Goal: Task Accomplishment & Management: Manage account settings

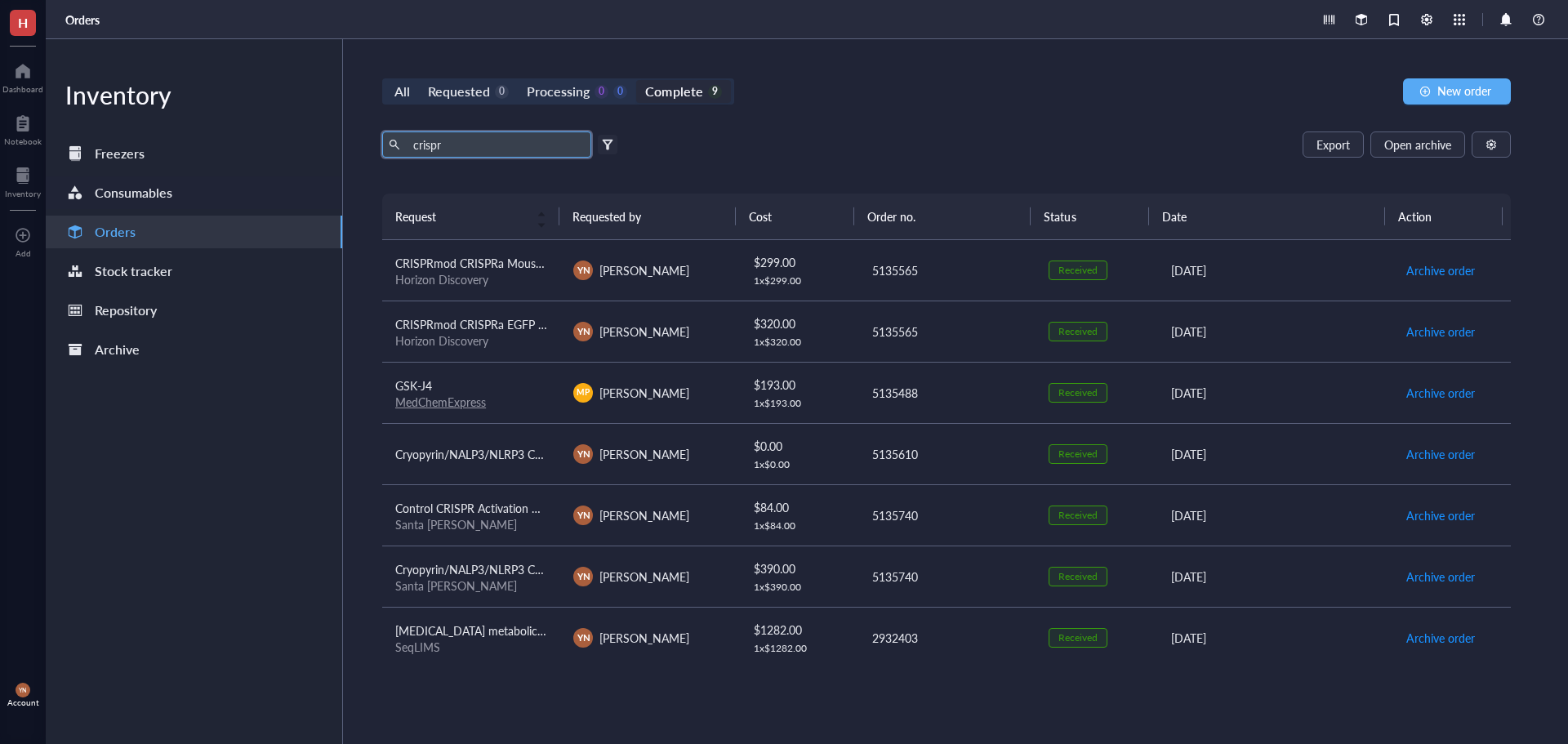
drag, startPoint x: 466, startPoint y: 143, endPoint x: 242, endPoint y: 188, distance: 228.5
click at [297, 182] on div "Inventory Freezers Consumables Orders Stock tracker Repository Archive All Requ…" at bounding box center [806, 391] width 1522 height 705
click at [454, 98] on div "Requested" at bounding box center [458, 92] width 62 height 22
click at [419, 80] on input "Requested 7" at bounding box center [419, 80] width 0 height 0
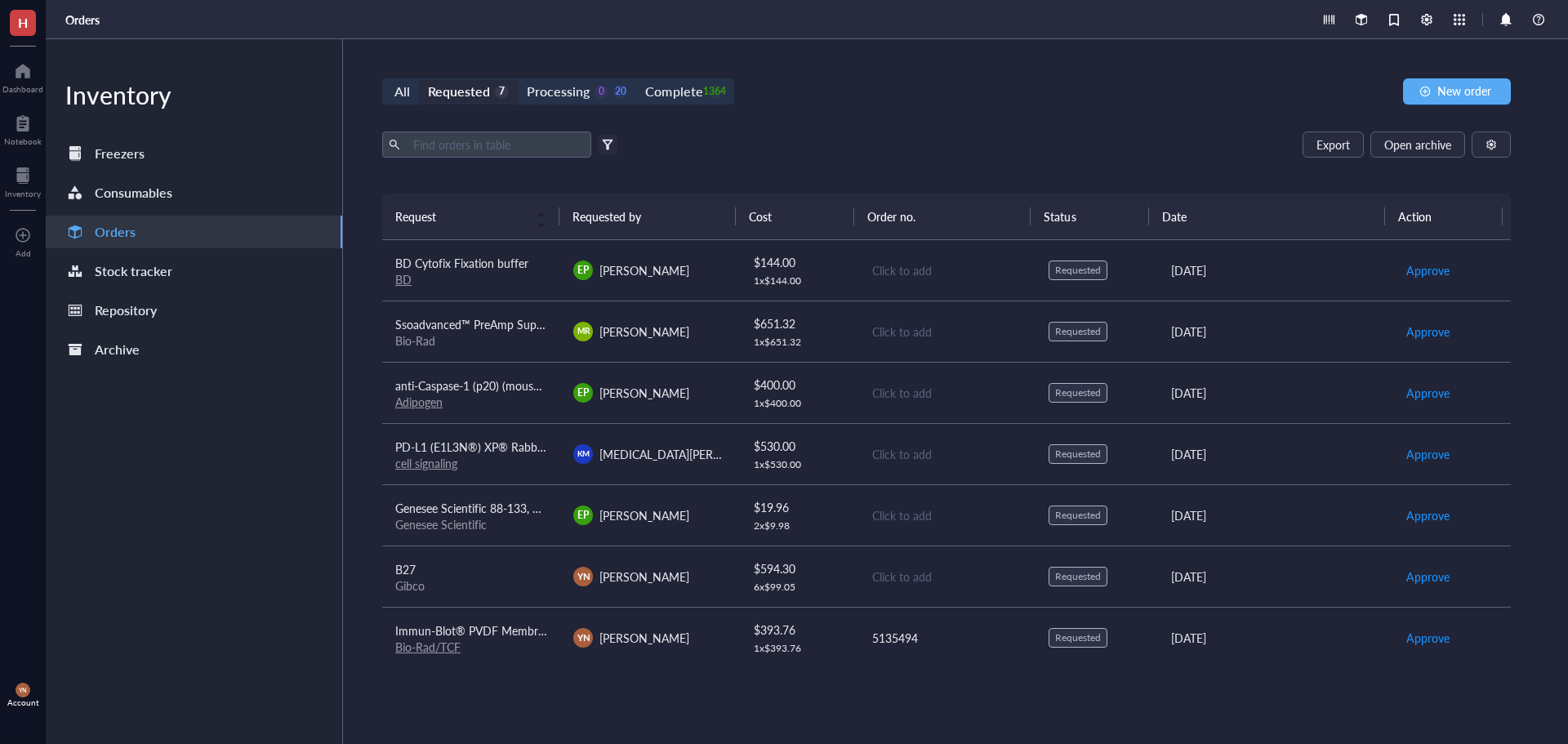
click at [884, 120] on div "All Requested 7 Processing 0 20 Complete 1364 New order Export Open archive Fil…" at bounding box center [947, 391] width 1207 height 705
click at [877, 54] on div "All Requested 7 Processing 0 20 Complete 1364 New order Export Open archive Fil…" at bounding box center [947, 391] width 1207 height 705
click at [864, 78] on div "All Requested 7 Processing 0 20 Complete 1364 New order Export Open archive Fil…" at bounding box center [947, 391] width 1207 height 705
click at [894, 80] on div "All Requested 7 Processing 0 20 Complete 1364 New order" at bounding box center [947, 92] width 1128 height 26
click at [965, 137] on div "Export Open archive" at bounding box center [947, 145] width 1128 height 26
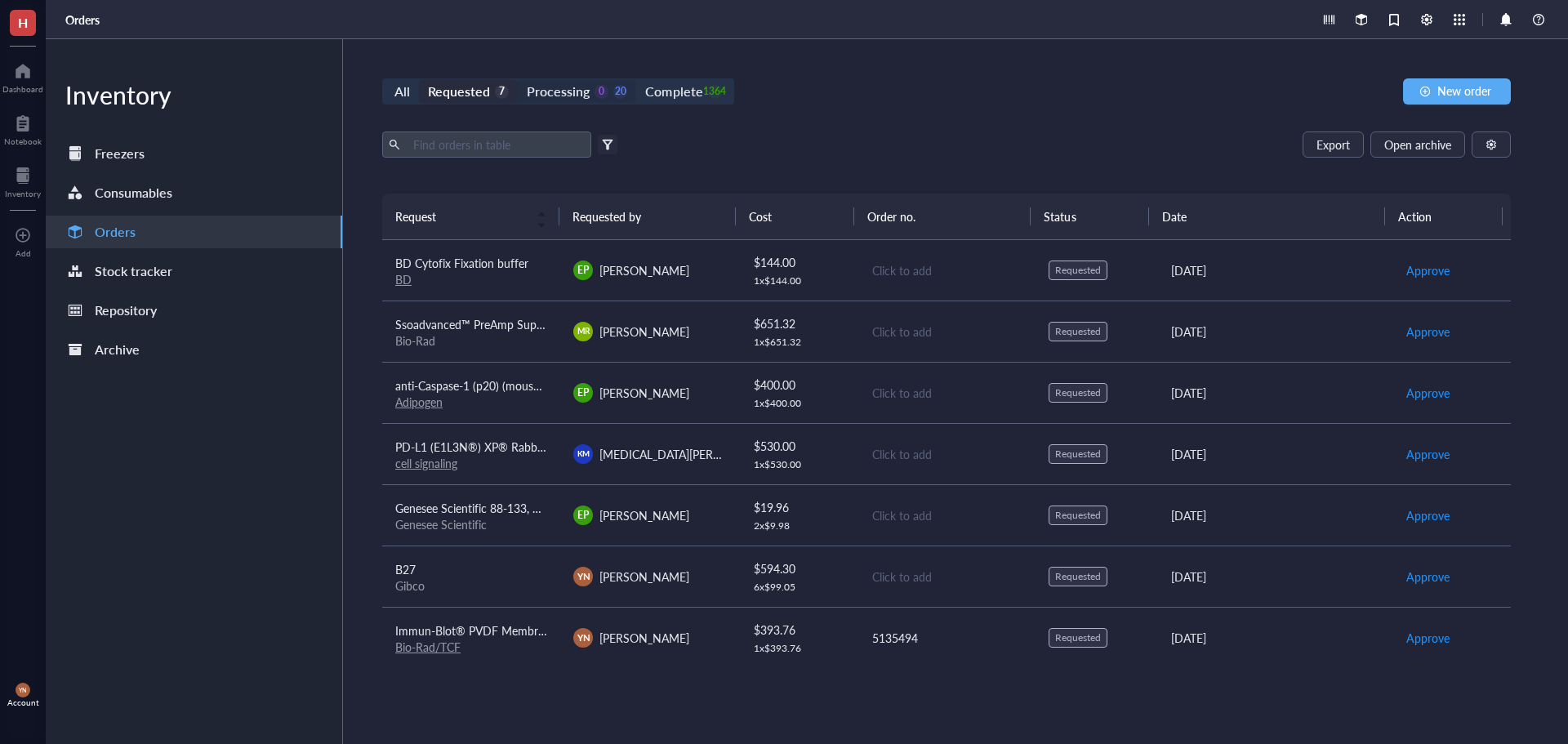
click at [582, 87] on div "Processing" at bounding box center [558, 92] width 63 height 22
click at [517, 80] on input "Processing 0 20" at bounding box center [517, 80] width 0 height 0
click at [675, 86] on div "Complete" at bounding box center [674, 92] width 57 height 22
click at [636, 80] on input "Complete 1364" at bounding box center [636, 80] width 0 height 0
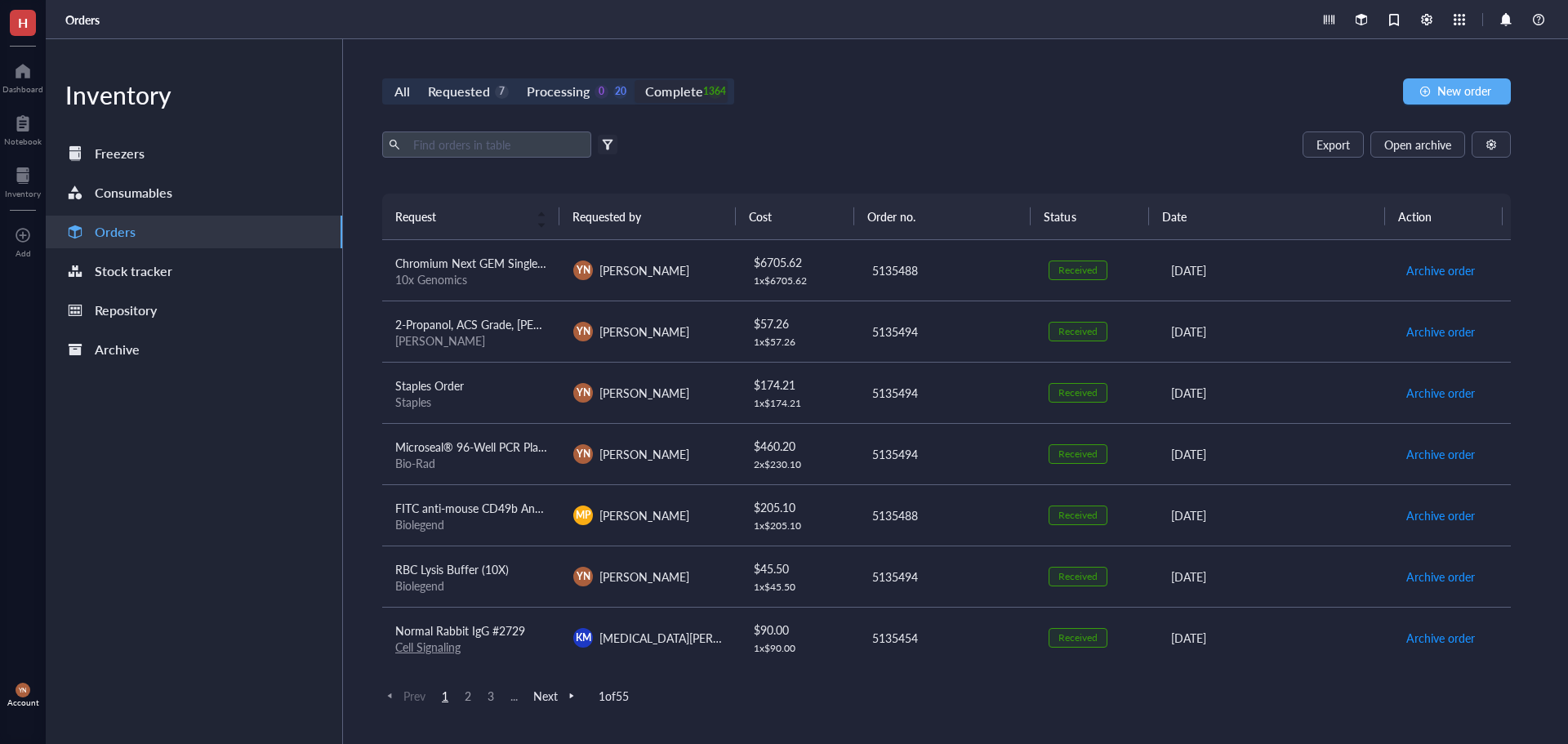
click at [467, 82] on div "Requested" at bounding box center [458, 92] width 62 height 22
click at [419, 80] on input "Requested 7" at bounding box center [419, 80] width 0 height 0
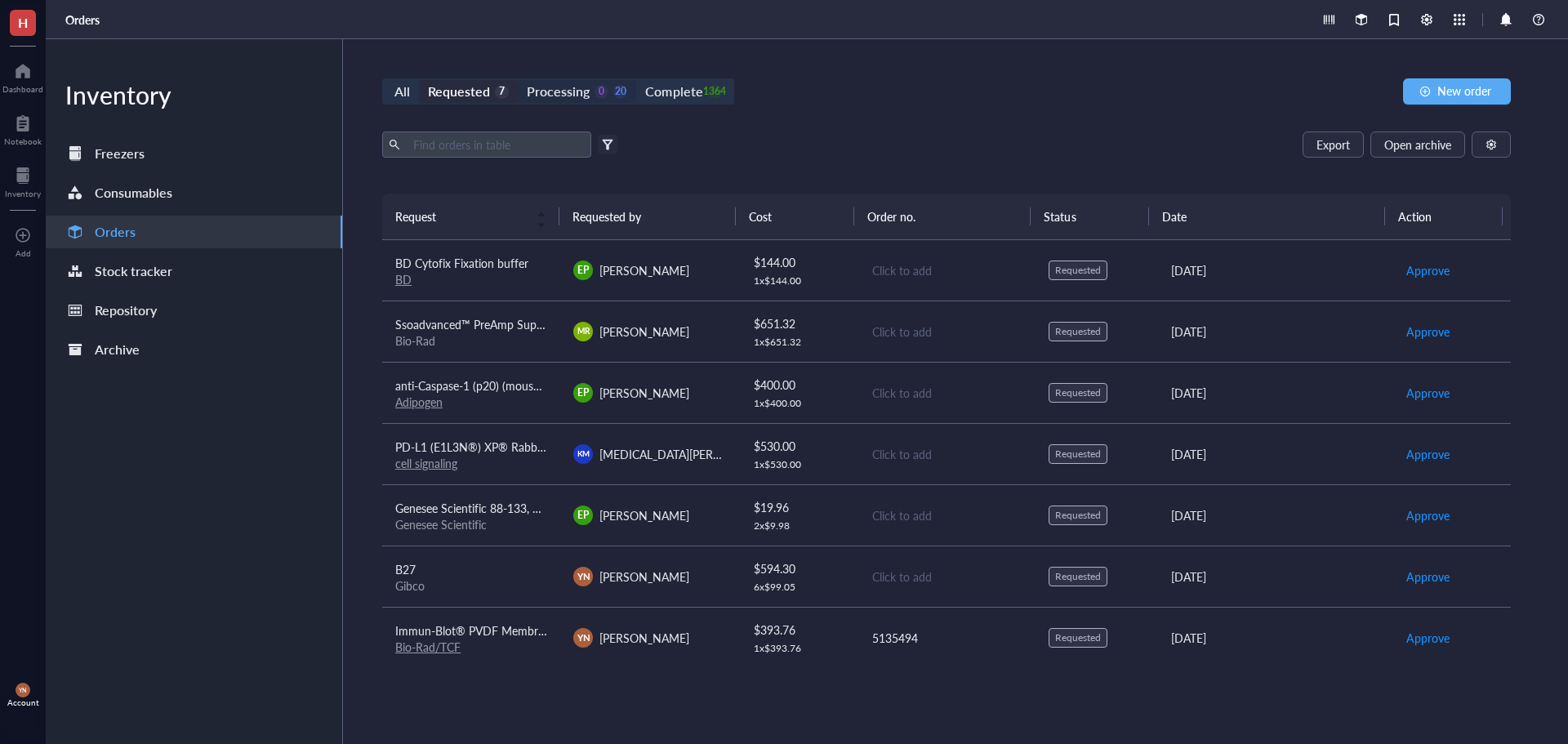
click at [563, 83] on div "Processing" at bounding box center [558, 92] width 63 height 22
click at [517, 80] on input "Processing 0 20" at bounding box center [517, 80] width 0 height 0
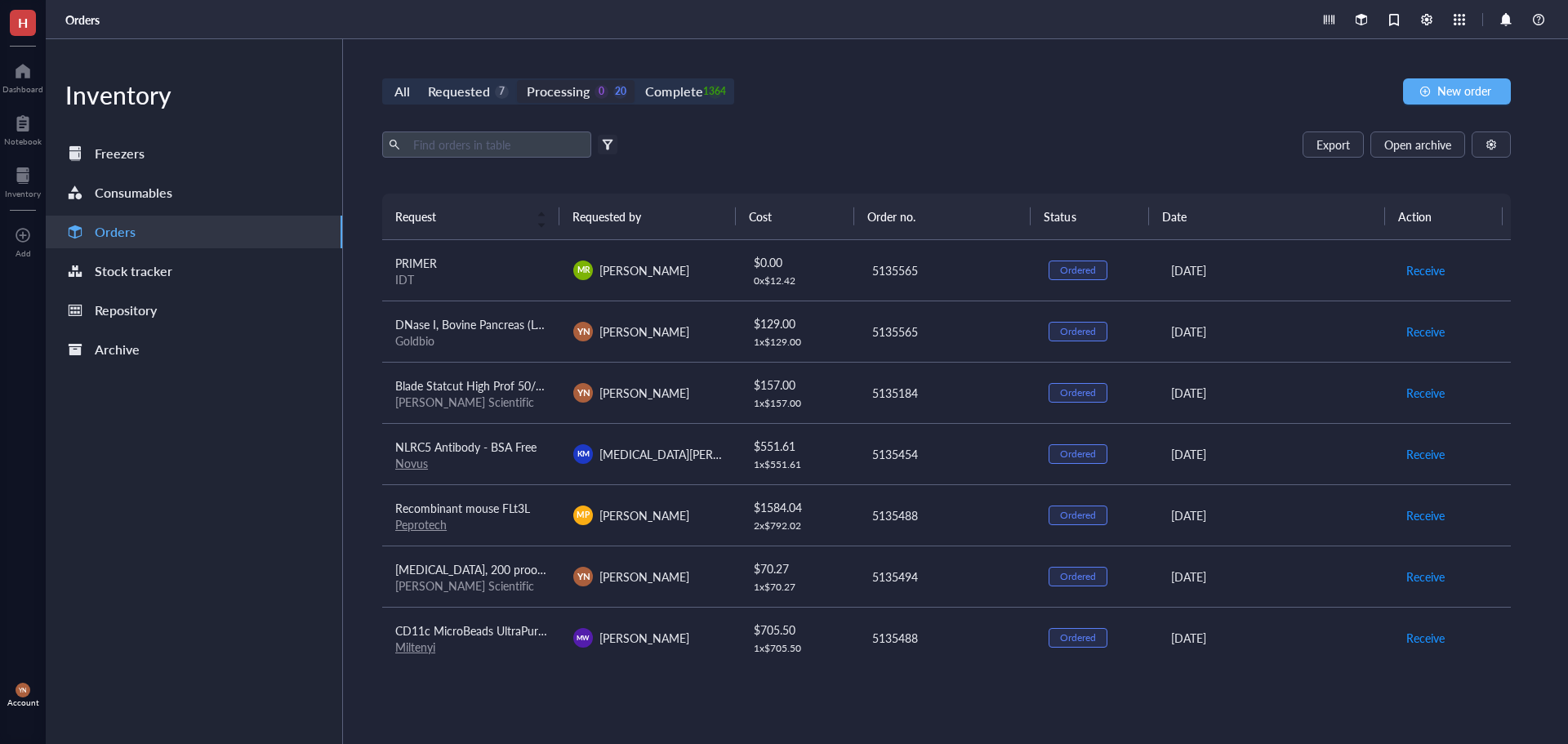
click at [500, 125] on div "All Requested 7 Processing 0 20 Complete 1364 New order Export Open archive Fil…" at bounding box center [947, 391] width 1207 height 705
click at [472, 153] on input "text" at bounding box center [496, 144] width 178 height 24
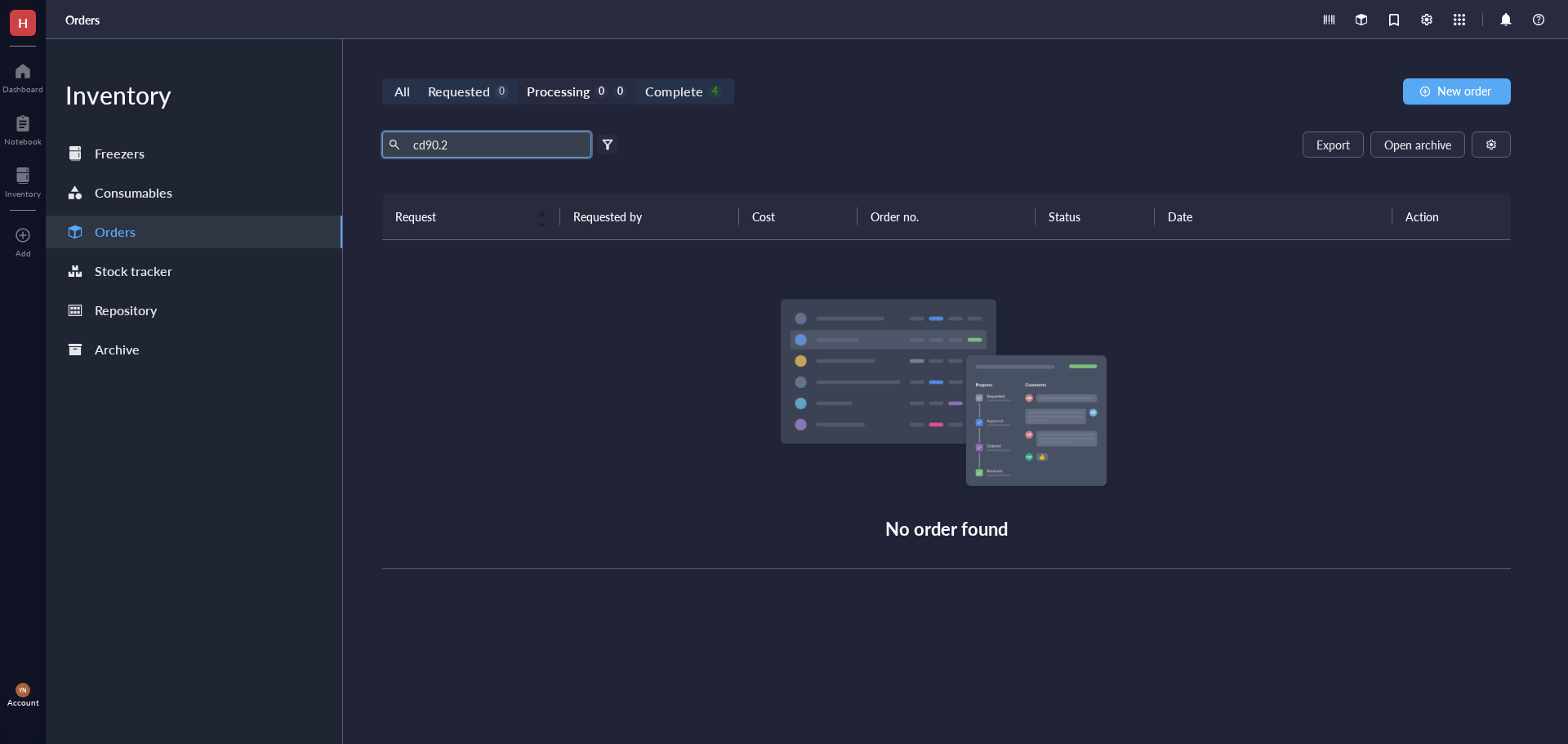
click at [426, 150] on input "cd90.2" at bounding box center [496, 144] width 178 height 24
drag, startPoint x: 472, startPoint y: 142, endPoint x: 316, endPoint y: 139, distance: 156.0
click at [316, 139] on div "Inventory Freezers Consumables Orders Stock tracker Repository Archive All Requ…" at bounding box center [806, 391] width 1522 height 705
type input "9"
type input "f"
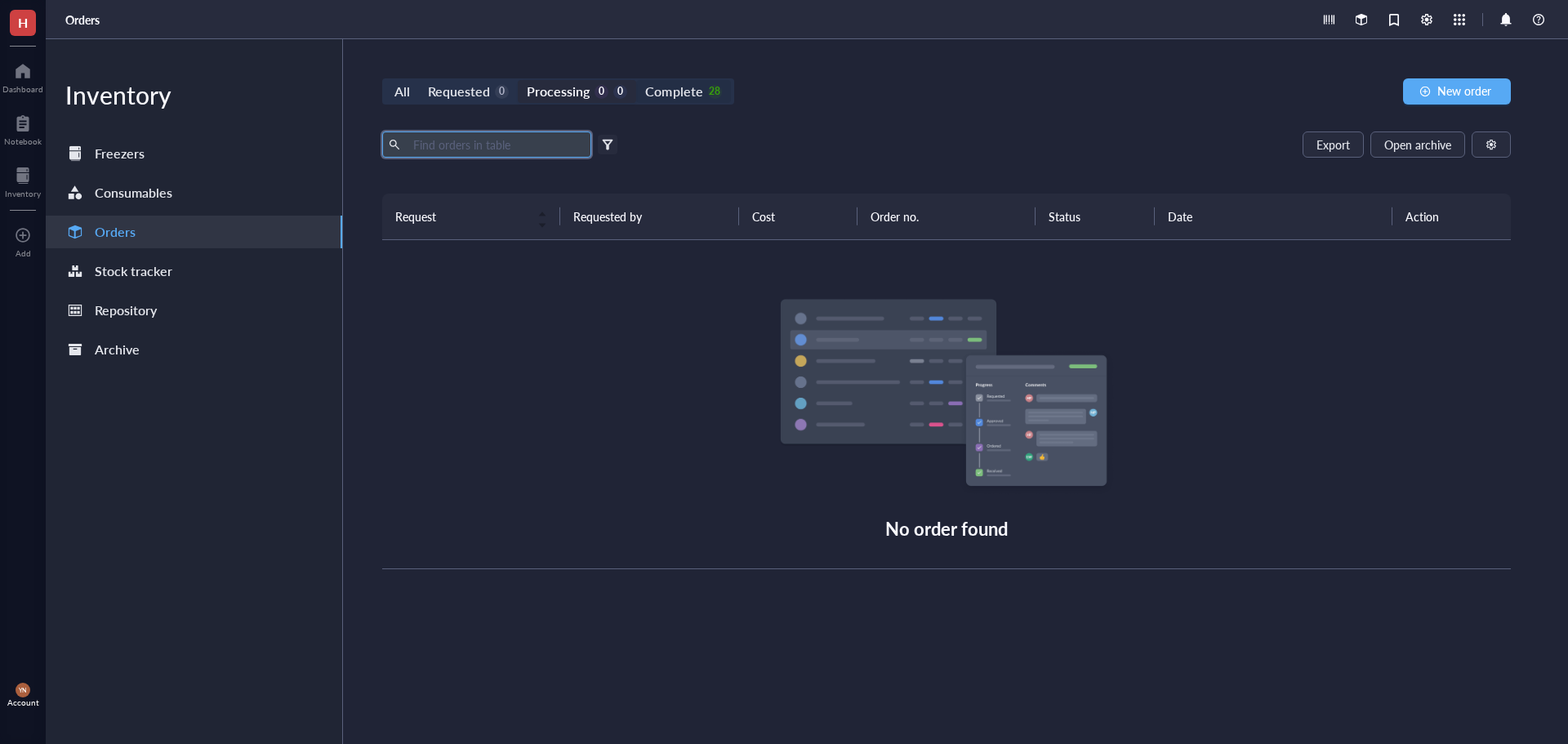
click at [681, 86] on div "Complete" at bounding box center [674, 92] width 57 height 22
click at [636, 80] on input "Complete 28" at bounding box center [636, 80] width 0 height 0
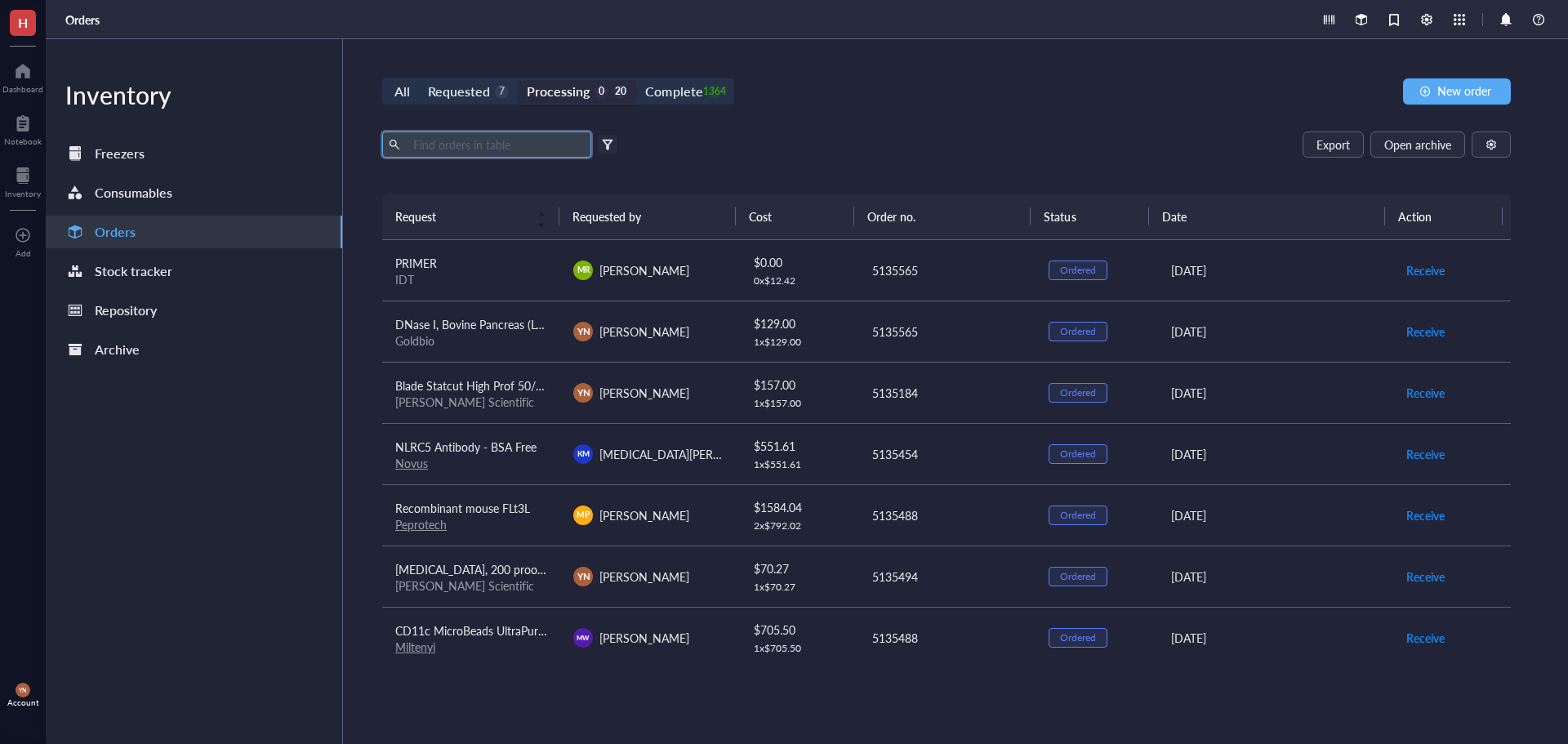
click at [485, 145] on input "text" at bounding box center [496, 144] width 178 height 24
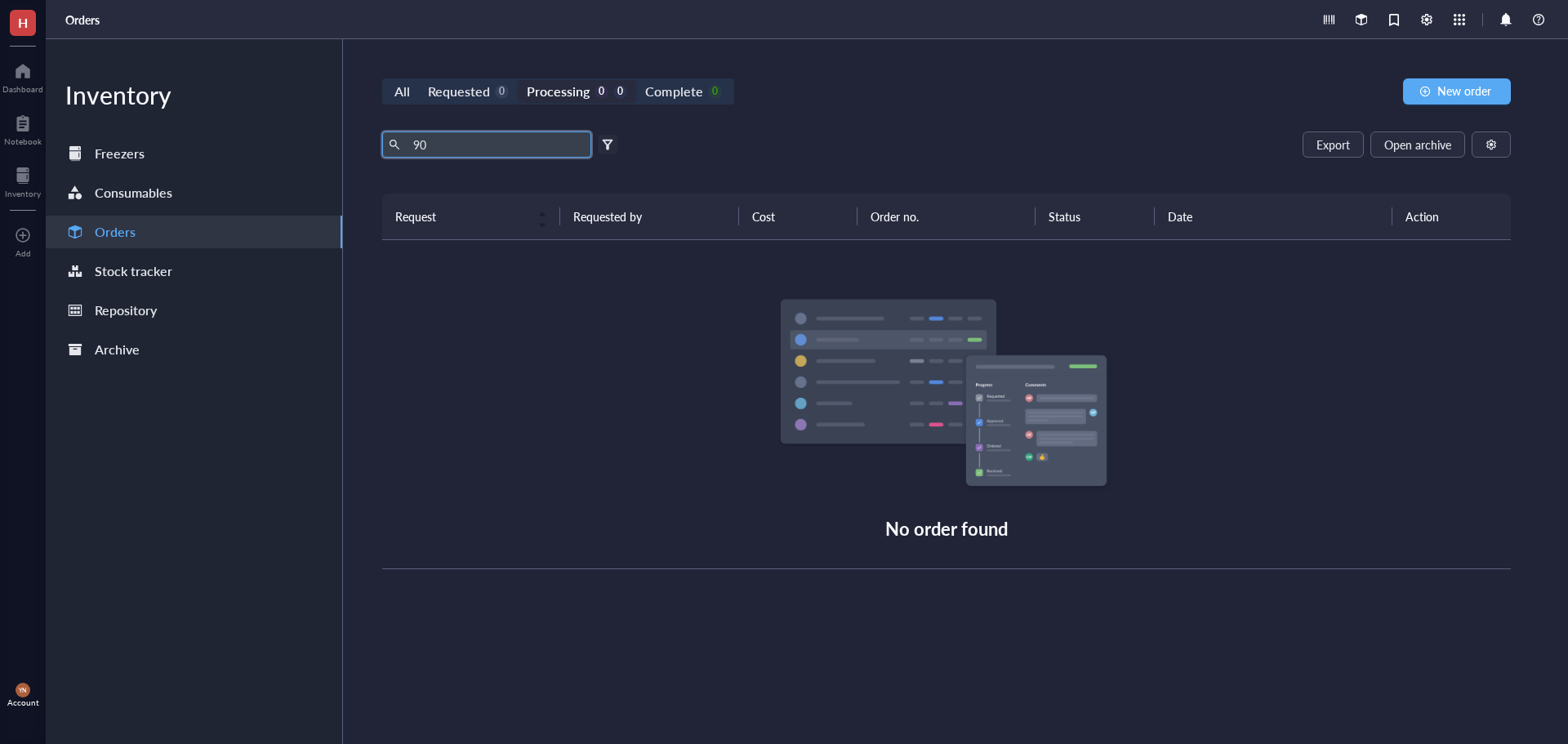
type input "9"
type input "c"
type input "f"
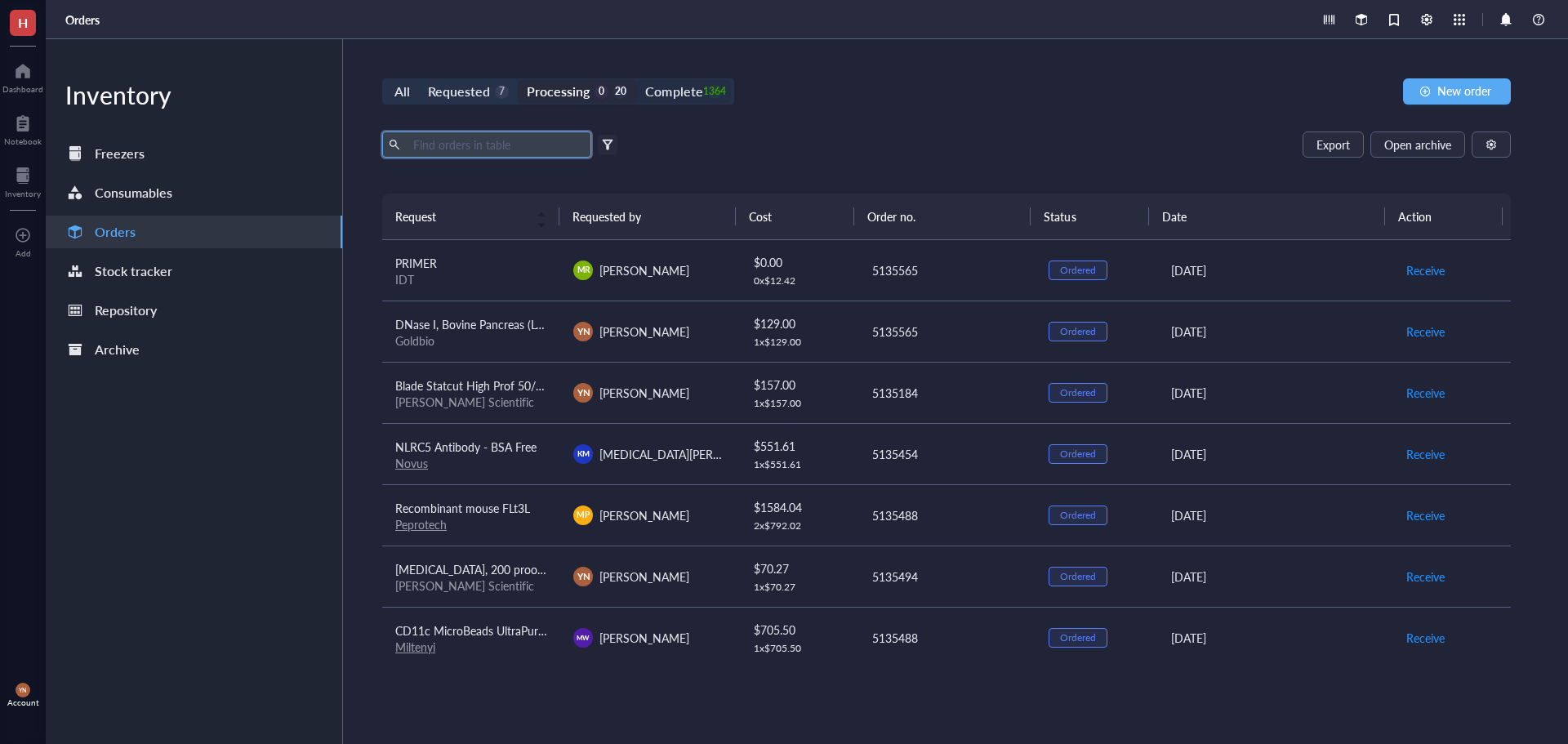
click at [665, 98] on div "Complete" at bounding box center [674, 92] width 57 height 22
click at [636, 80] on input "Complete 1364" at bounding box center [636, 80] width 0 height 0
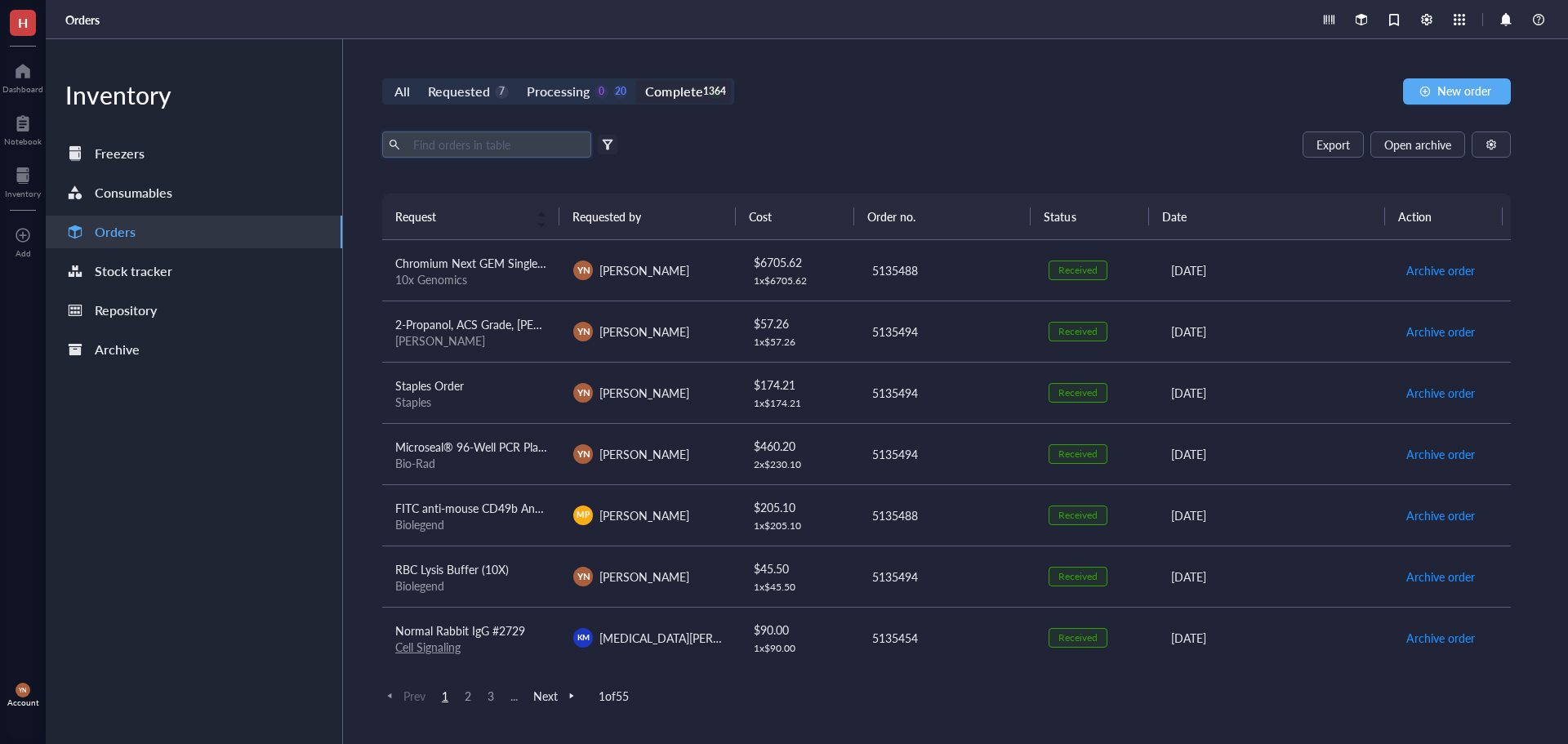
click at [456, 145] on input "text" at bounding box center [496, 144] width 178 height 24
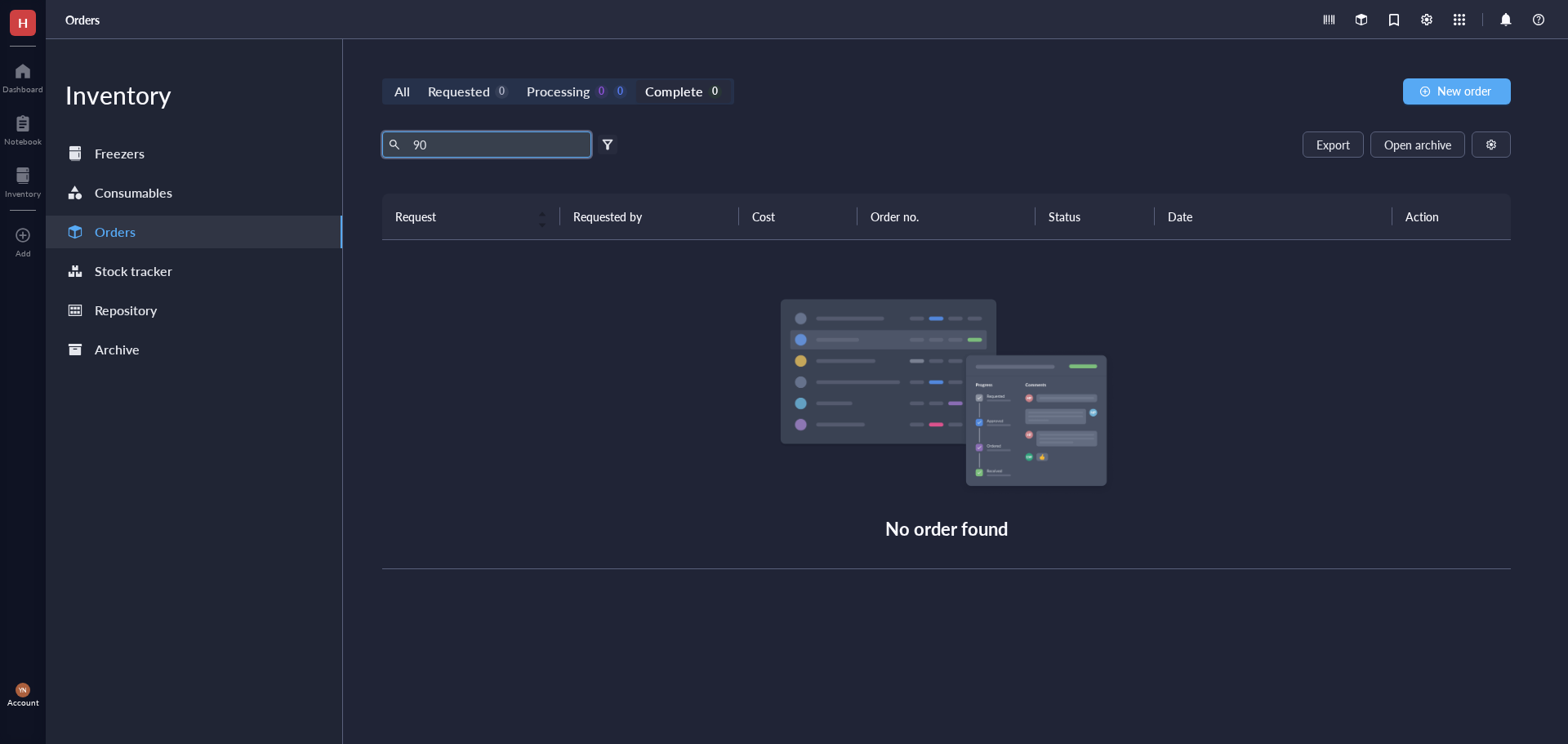
type input "9"
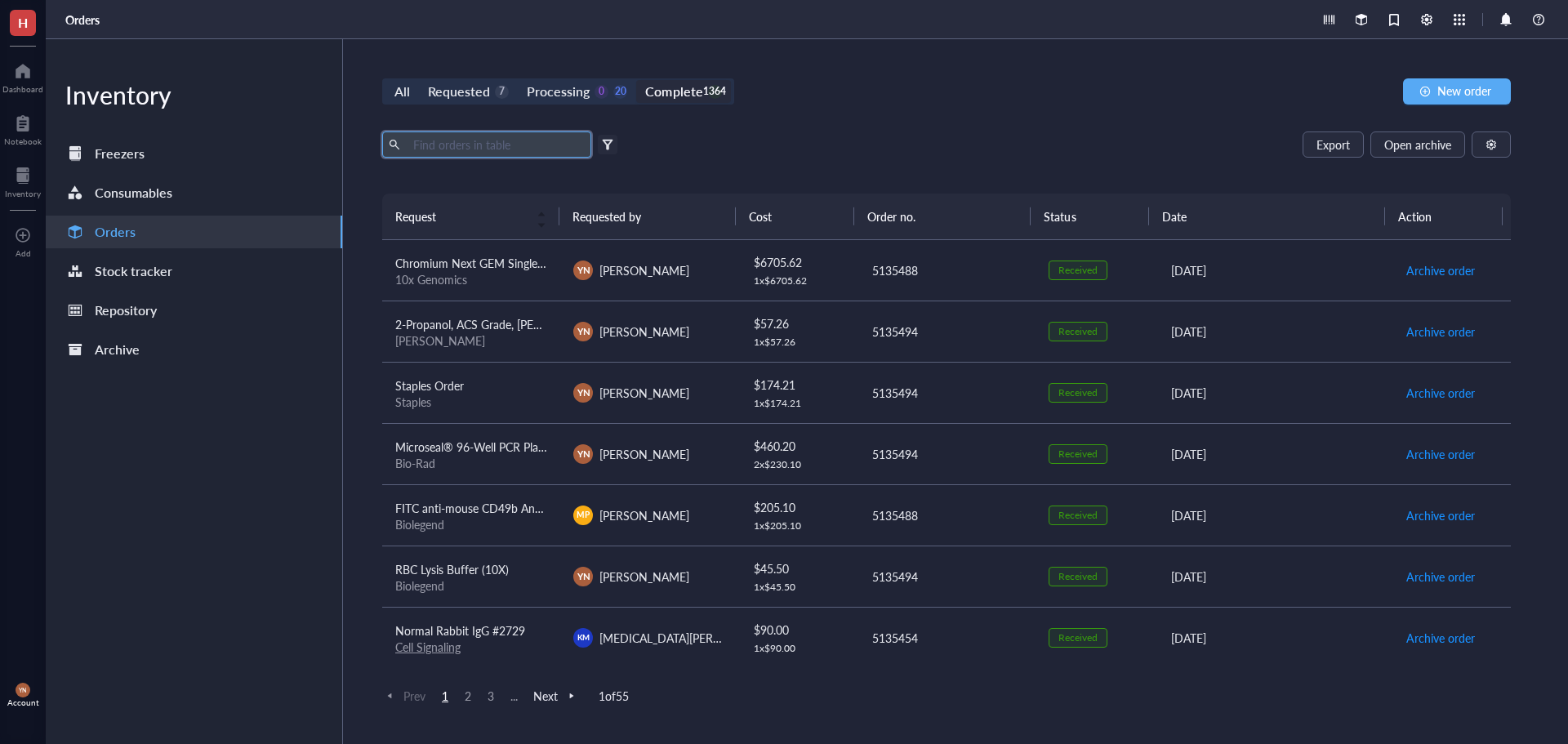
type input "d"
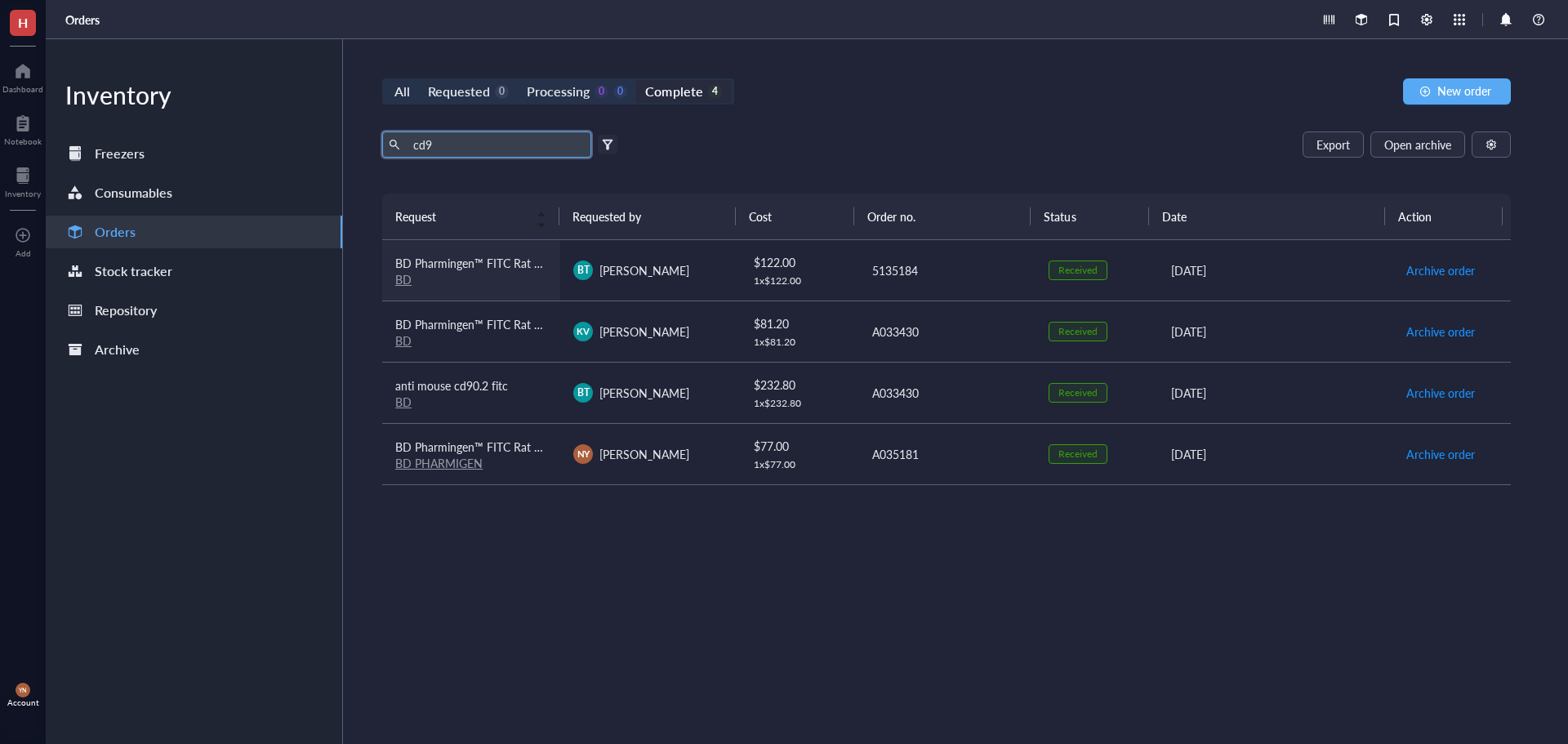
click at [508, 290] on td "BD Pharmingen™ FITC Rat Anti-Mouse CD90.2 BD" at bounding box center [472, 270] width 178 height 61
drag, startPoint x: 469, startPoint y: 145, endPoint x: 378, endPoint y: 145, distance: 91.0
click at [378, 145] on div "All Requested 0 Processing 0 0 Complete 4 New order cd9 Export Open archive Fil…" at bounding box center [947, 391] width 1207 height 705
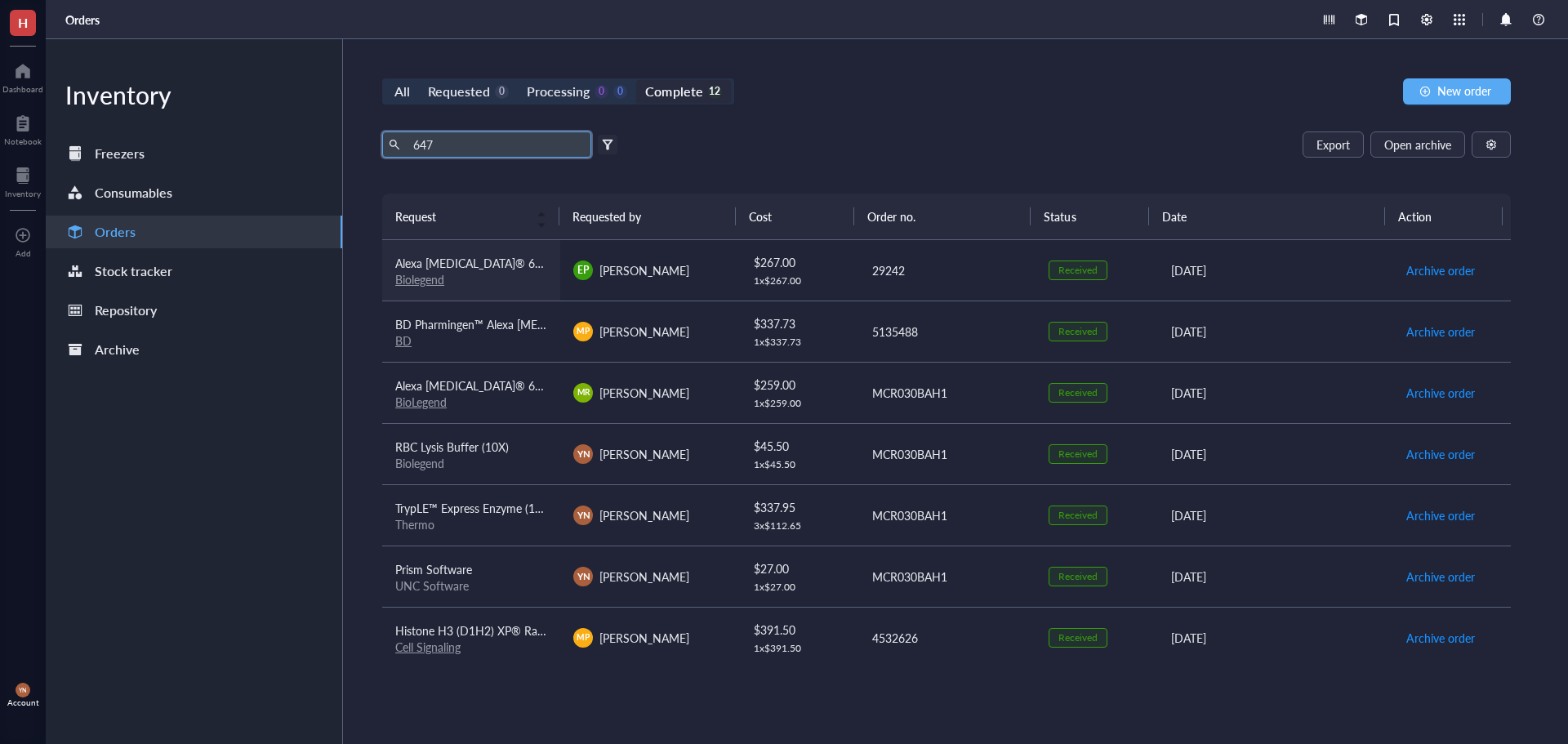
type input "647"
click at [486, 269] on span "Alexa [MEDICAL_DATA]® 647 anti-mouse CD182 (CXCR2) Antibody" at bounding box center [569, 262] width 347 height 16
click at [854, 137] on div "647 Export Open archive" at bounding box center [947, 145] width 1128 height 26
drag, startPoint x: 462, startPoint y: 143, endPoint x: 325, endPoint y: 126, distance: 138.1
click at [325, 126] on div "Inventory Freezers Consumables Orders Stock tracker Repository Archive All Requ…" at bounding box center [806, 391] width 1522 height 705
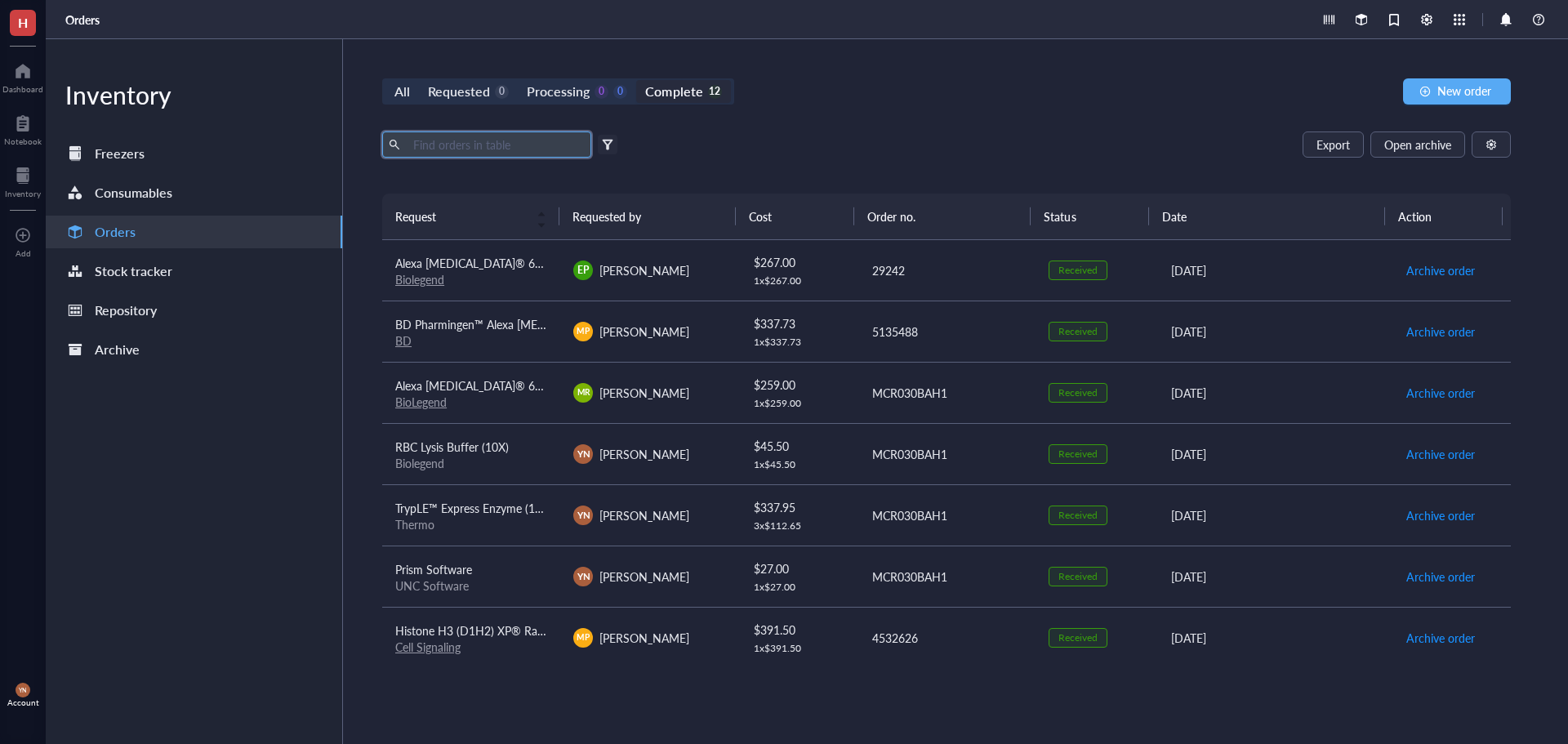
click at [945, 126] on div "All Requested 0 Processing 0 0 Complete 12 New order Export Open archive Filter…" at bounding box center [947, 391] width 1207 height 705
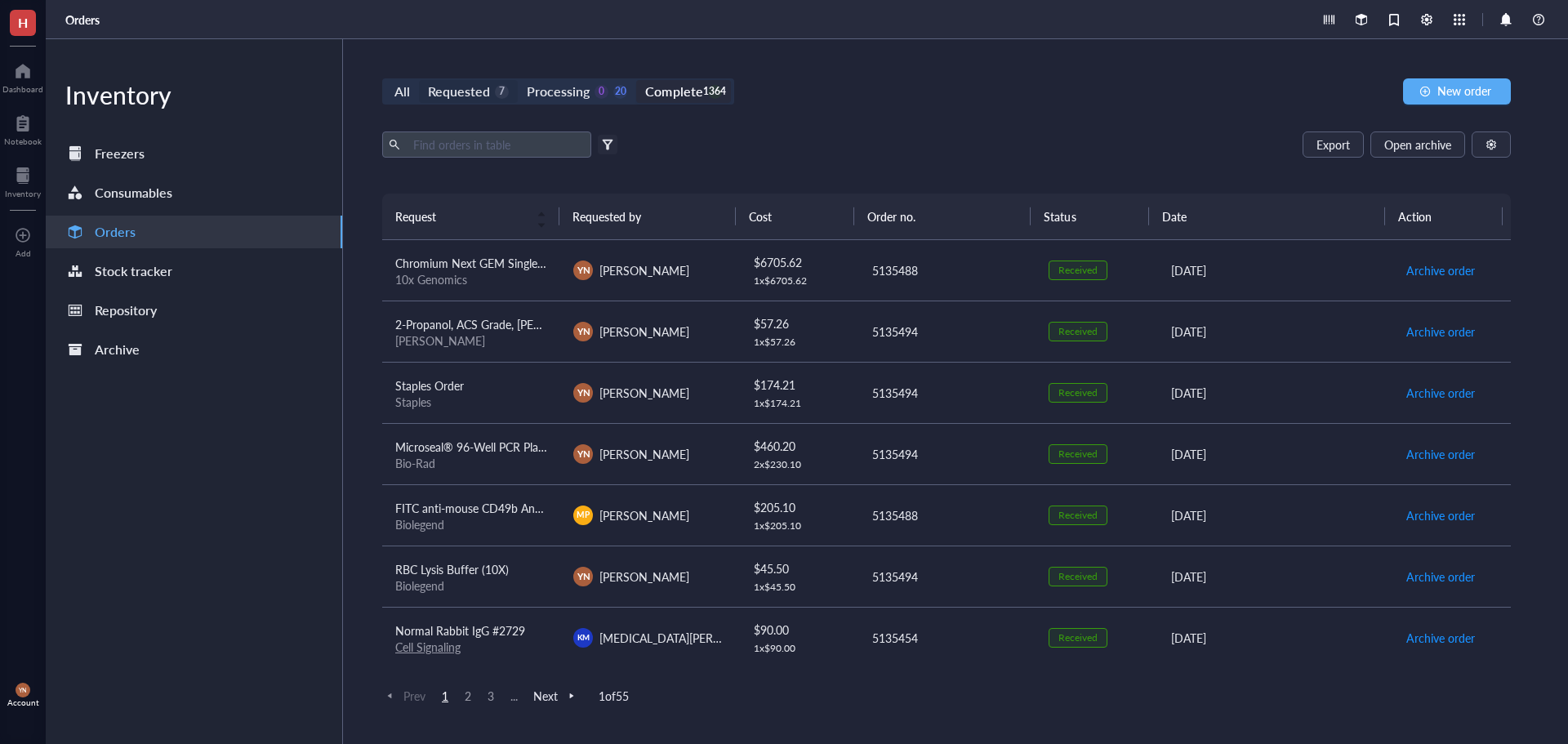
click at [472, 88] on div "Requested" at bounding box center [458, 92] width 62 height 22
click at [419, 80] on input "Requested 7" at bounding box center [419, 80] width 0 height 0
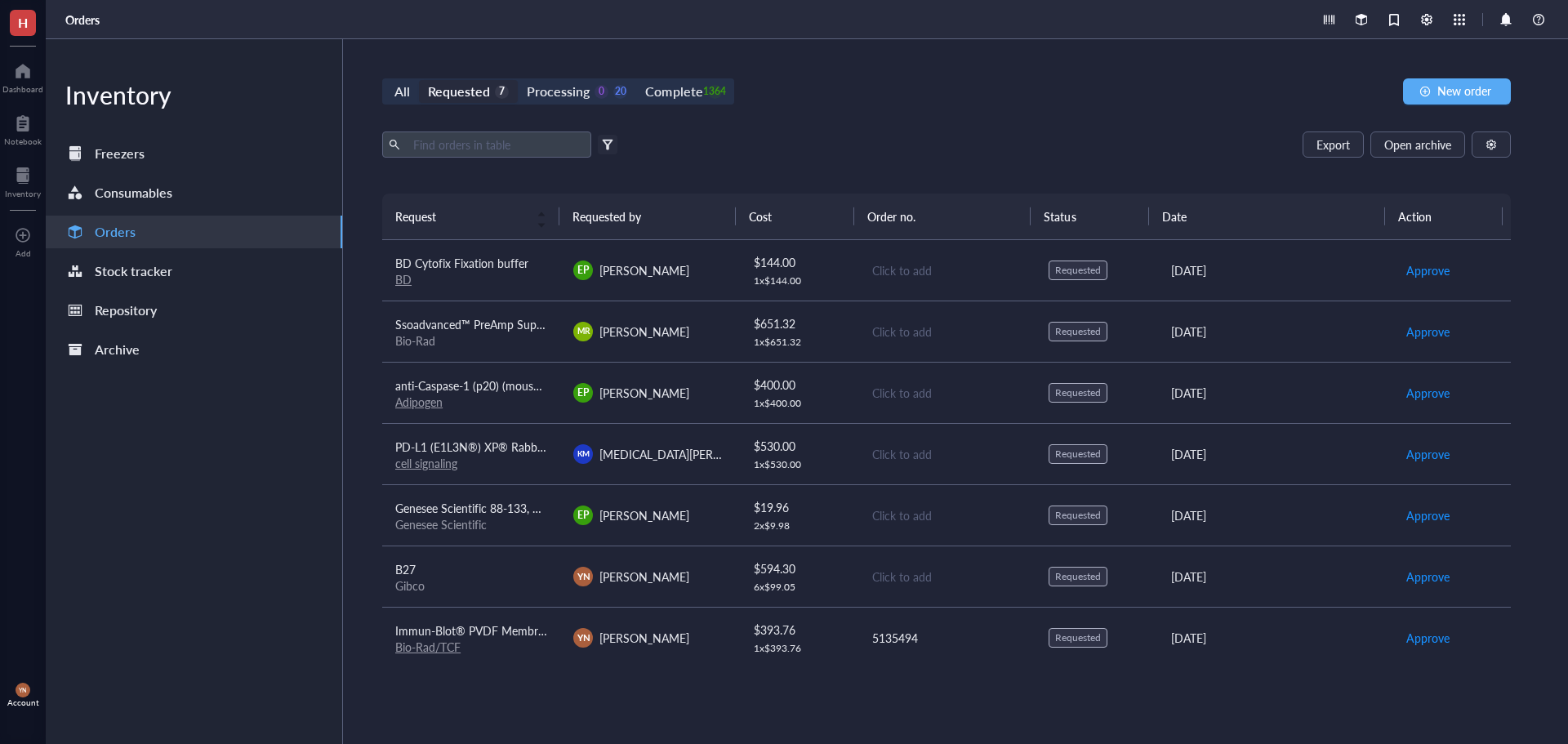
click at [955, 95] on div "All Requested 7 Processing 0 20 Complete 1364 New order" at bounding box center [947, 92] width 1128 height 26
click at [1007, 133] on div "Export Open archive" at bounding box center [947, 145] width 1128 height 26
click at [604, 100] on div "Processing 0 20" at bounding box center [576, 92] width 100 height 22
click at [517, 80] on input "Processing 0 20" at bounding box center [517, 80] width 0 height 0
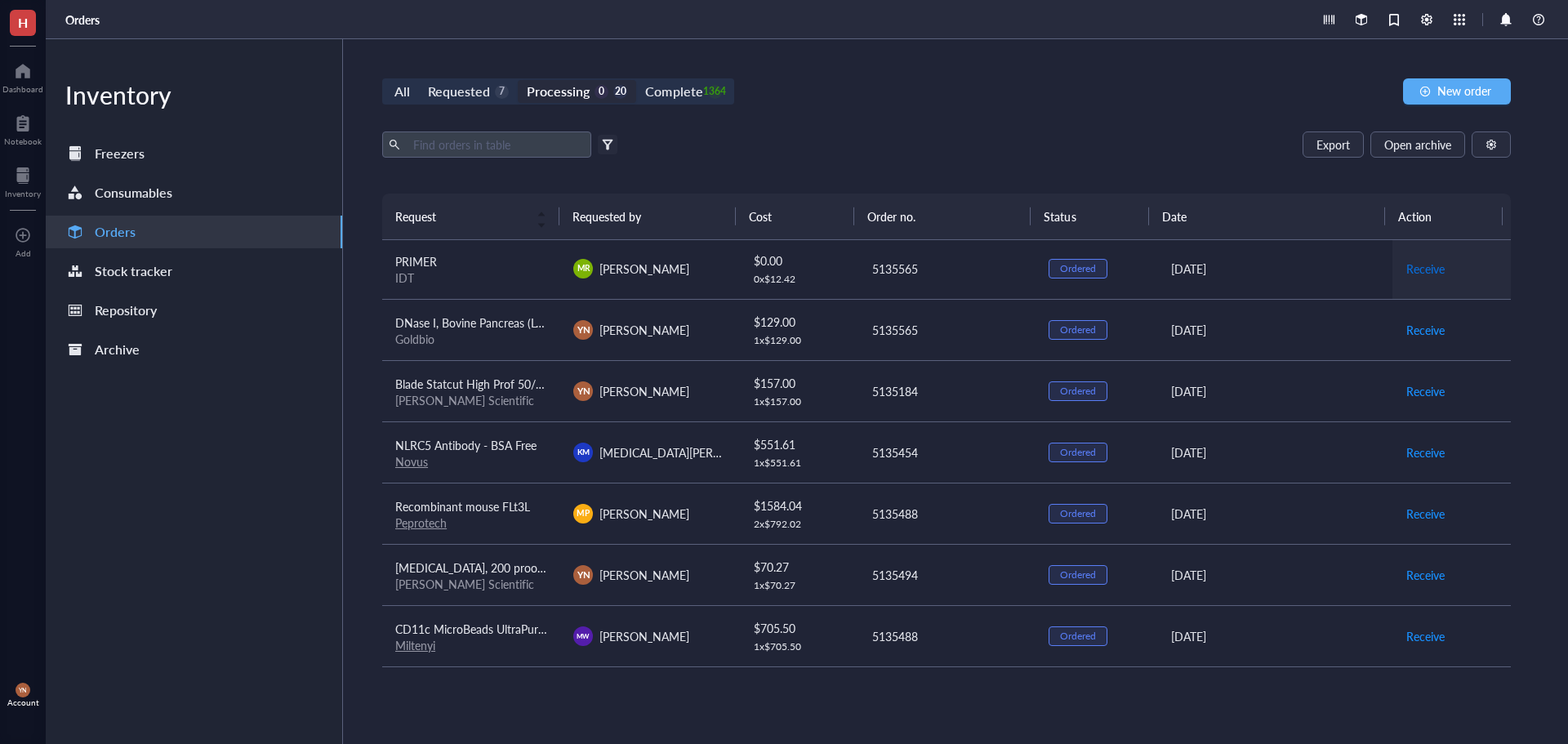
click at [1424, 267] on span "Receive" at bounding box center [1425, 269] width 38 height 18
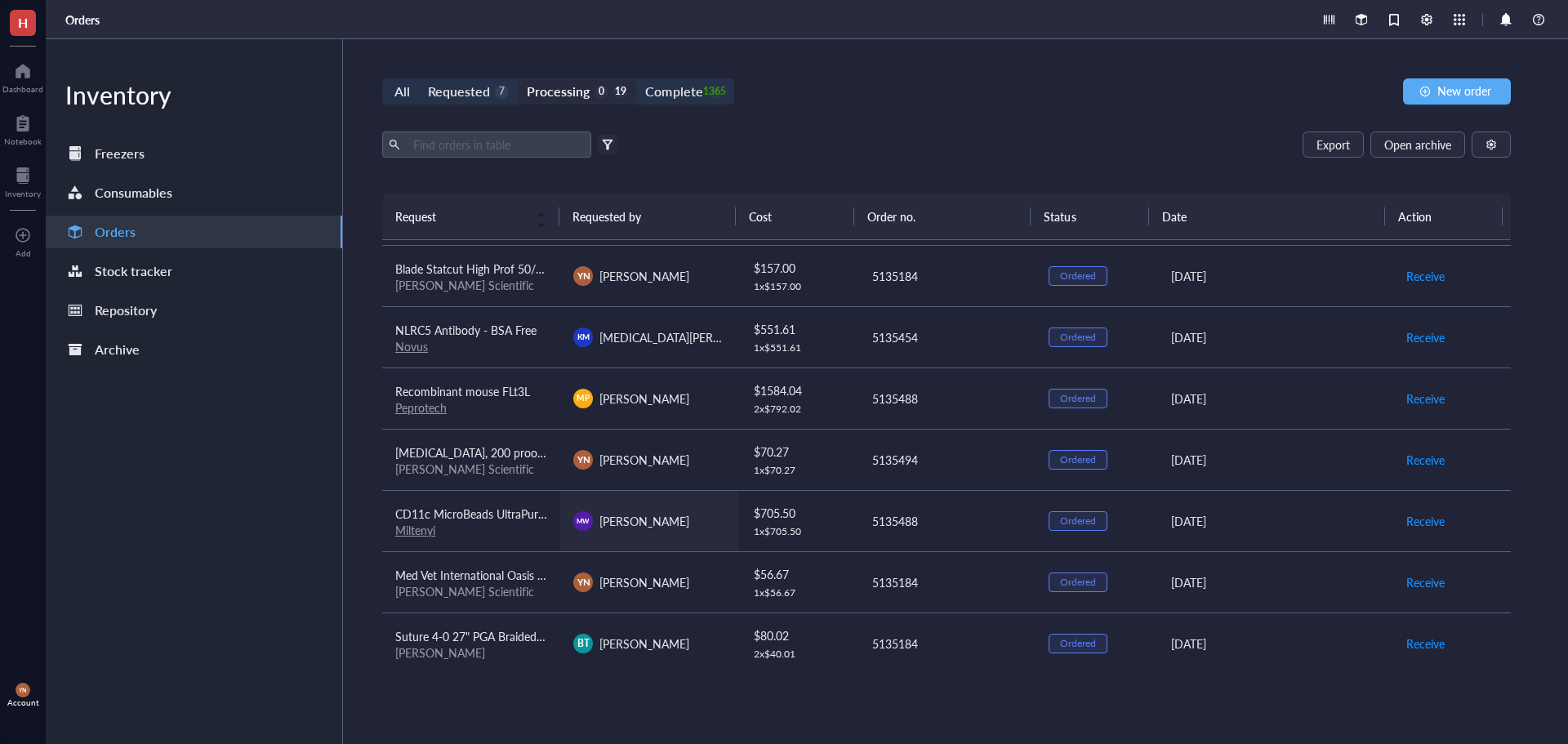
scroll to position [83, 0]
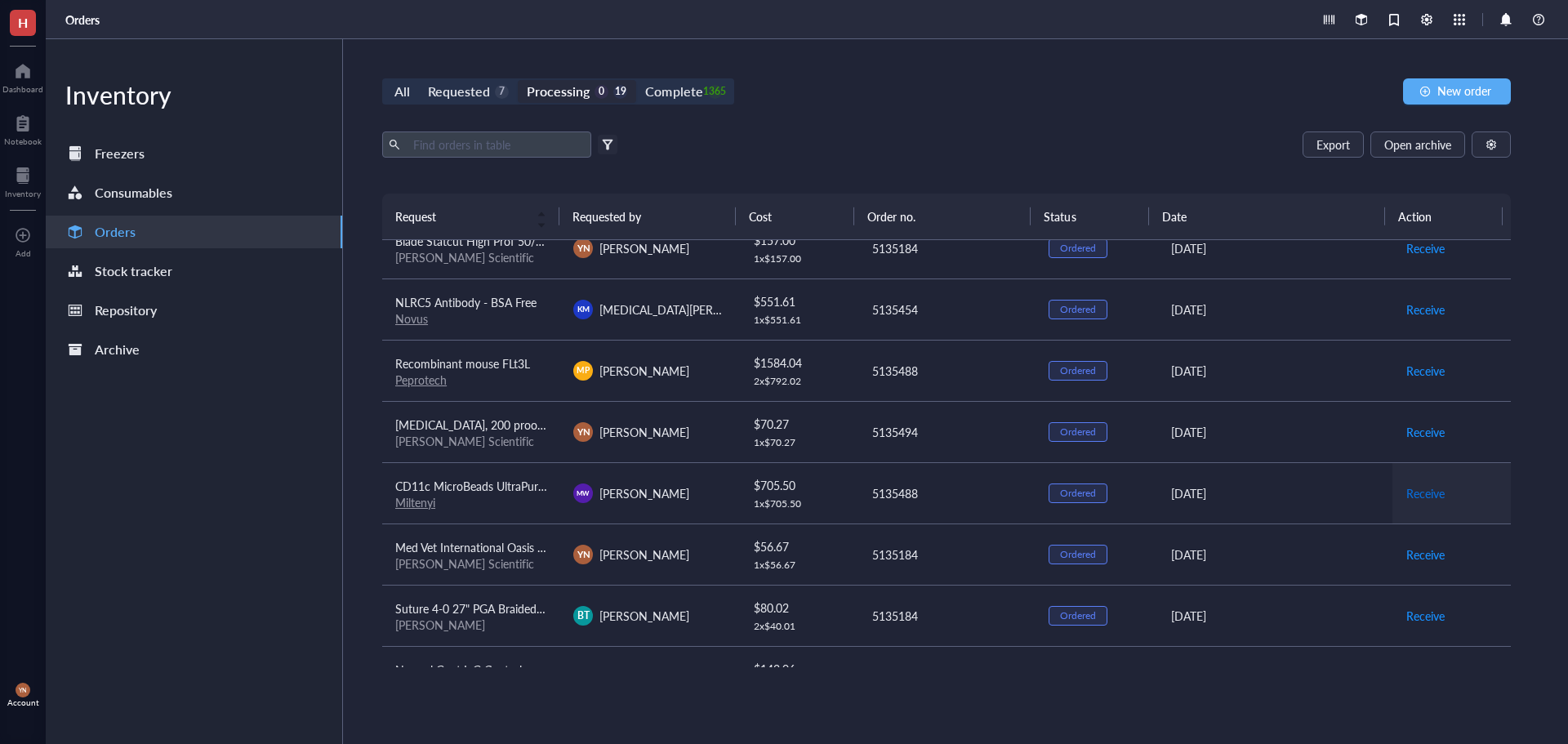
click at [1419, 489] on span "Receive" at bounding box center [1425, 493] width 38 height 18
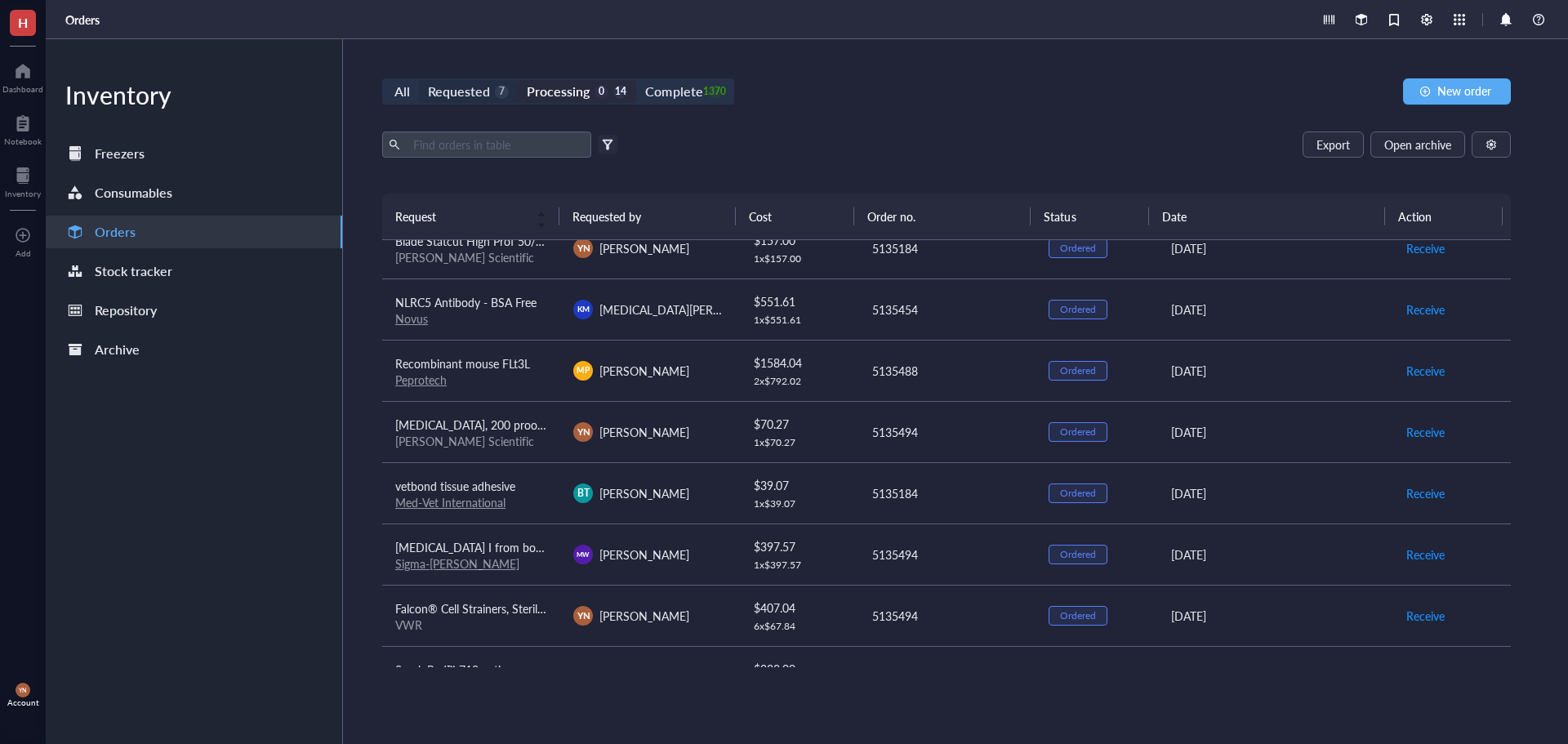
click at [466, 94] on div "Requested" at bounding box center [458, 92] width 62 height 22
click at [419, 80] on input "Requested 7" at bounding box center [419, 80] width 0 height 0
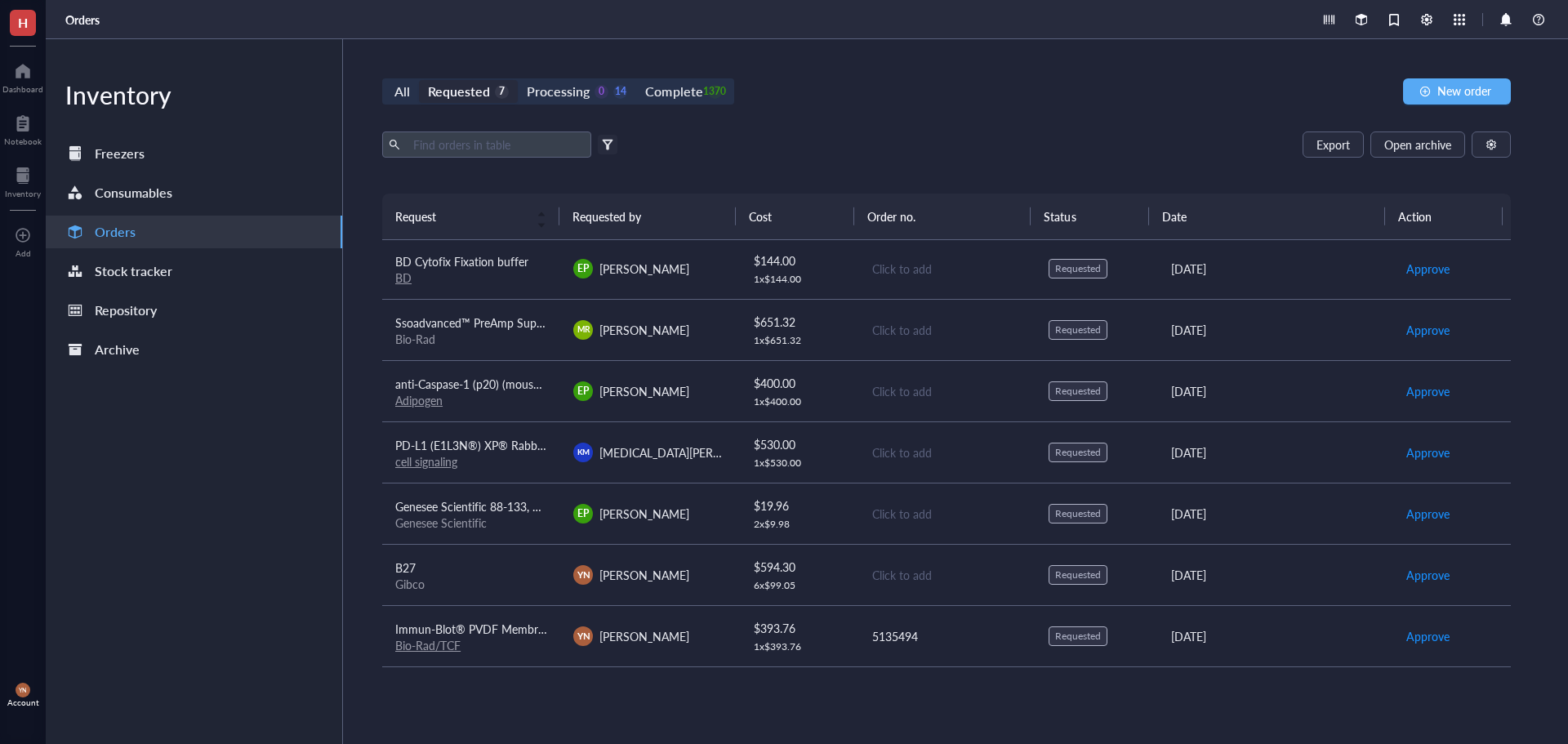
scroll to position [2, 0]
click at [499, 554] on td "B27 Gibco" at bounding box center [472, 574] width 178 height 61
